Goal: Find specific page/section: Find specific page/section

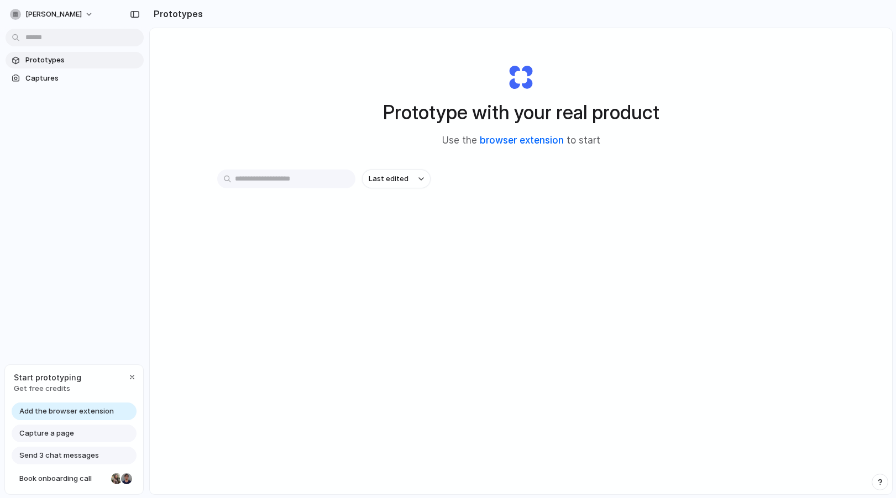
click at [530, 143] on link "browser extension" at bounding box center [522, 140] width 84 height 11
click at [90, 59] on span "Prototypes" at bounding box center [82, 60] width 114 height 11
click at [329, 150] on div "Prototype with your real product Use the browser extension to start" at bounding box center [521, 100] width 442 height 119
click at [391, 167] on div "Prototype with your real product Use the browser extension to start Last edited" at bounding box center [521, 290] width 742 height 525
click at [396, 177] on span "Last edited" at bounding box center [389, 179] width 40 height 11
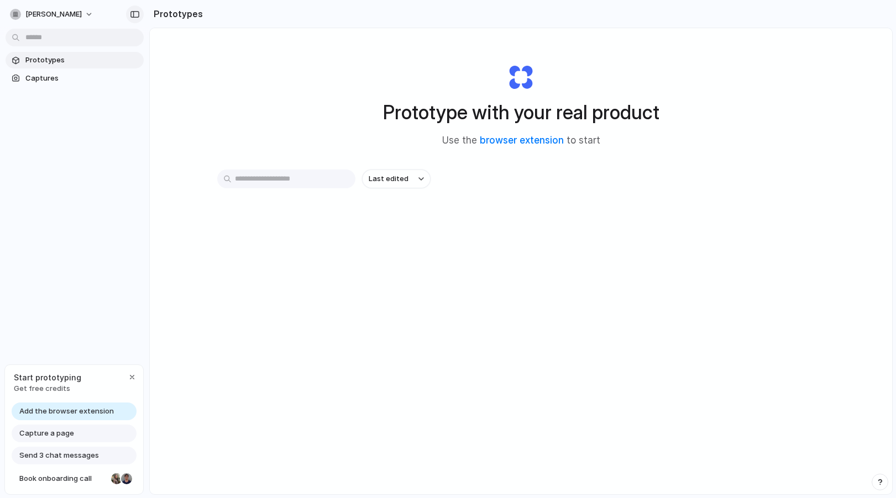
click at [138, 20] on button "button" at bounding box center [135, 15] width 18 height 18
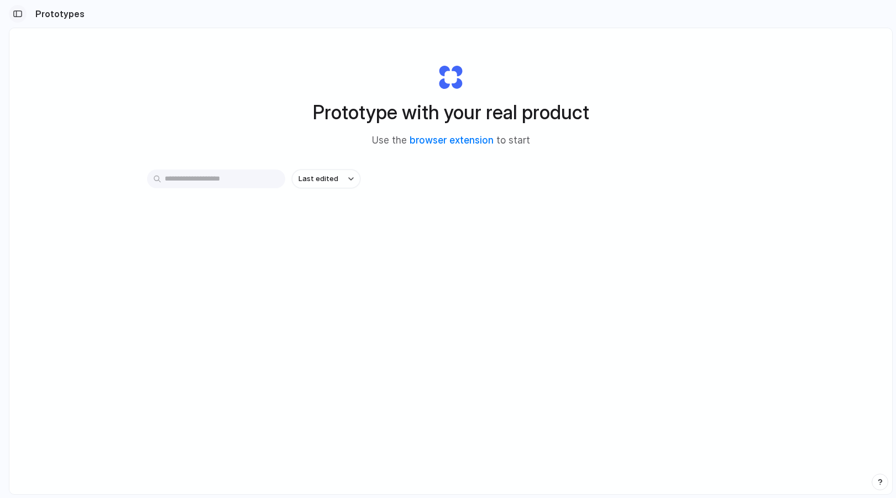
click at [18, 18] on button "button" at bounding box center [18, 14] width 18 height 18
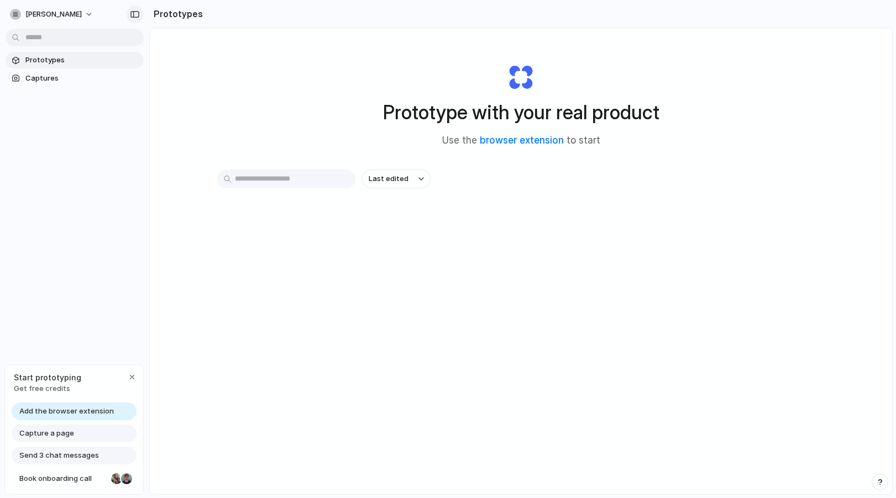
click at [132, 13] on div "button" at bounding box center [135, 15] width 10 height 8
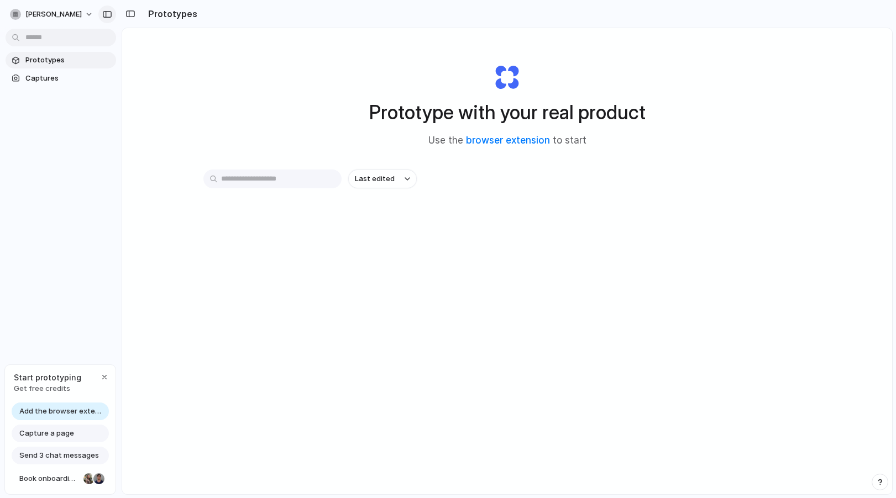
click at [104, 13] on div "button" at bounding box center [107, 15] width 10 height 8
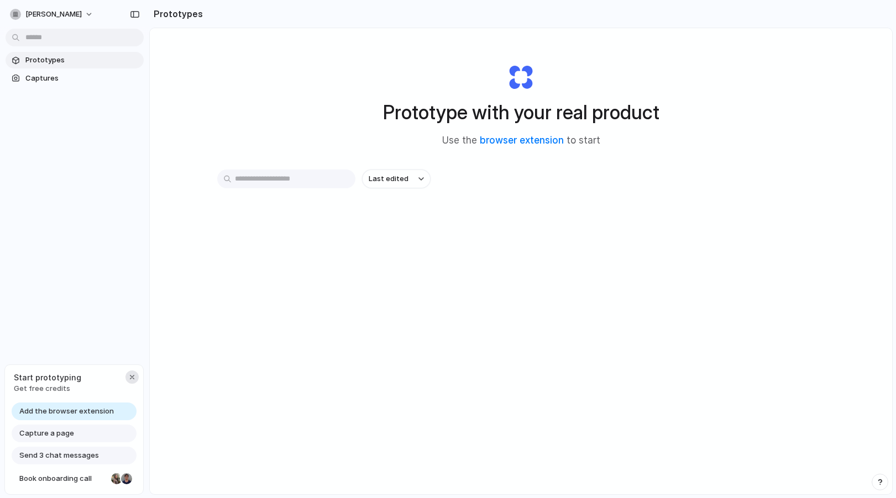
click at [134, 380] on div "button" at bounding box center [132, 377] width 9 height 9
